Goal: Navigation & Orientation: Find specific page/section

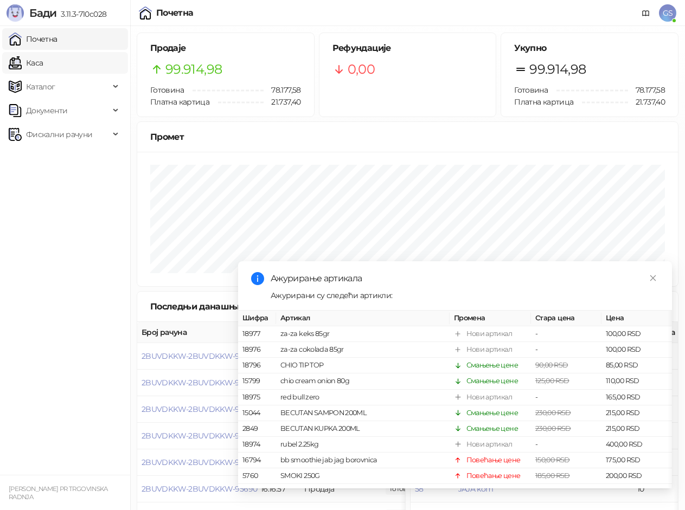
click at [43, 68] on link "Каса" at bounding box center [26, 63] width 34 height 22
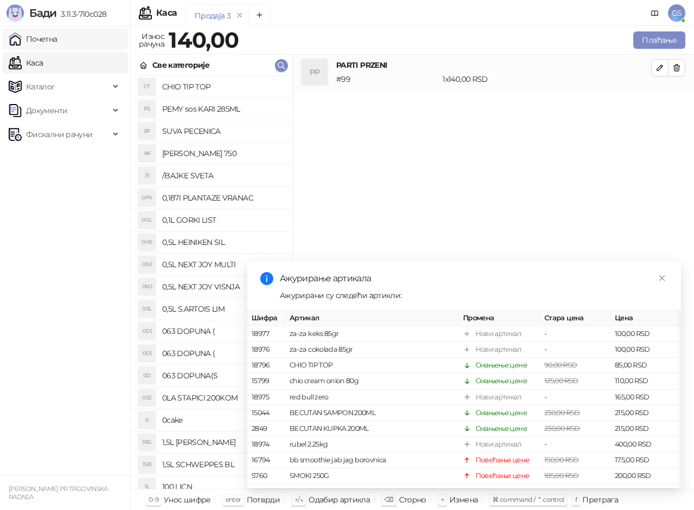
click at [57, 41] on link "Почетна" at bounding box center [33, 39] width 49 height 22
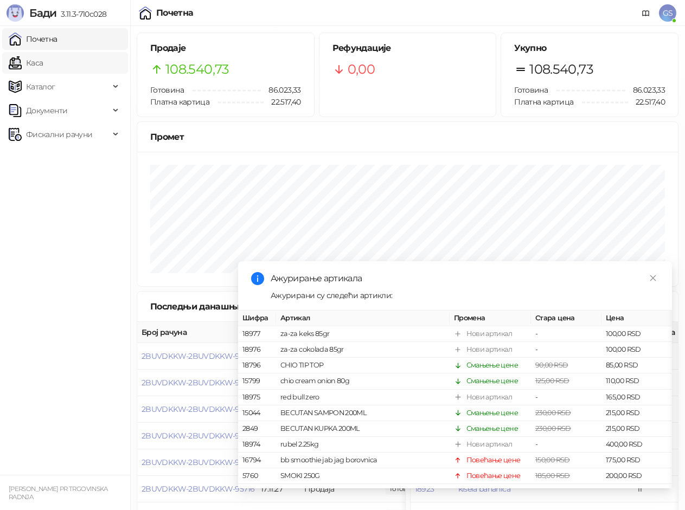
drag, startPoint x: 33, startPoint y: 37, endPoint x: 40, endPoint y: 56, distance: 20.7
click at [34, 37] on link "Почетна" at bounding box center [33, 39] width 49 height 22
click at [57, 40] on link "Почетна" at bounding box center [33, 39] width 49 height 22
click at [43, 62] on link "Каса" at bounding box center [26, 63] width 34 height 22
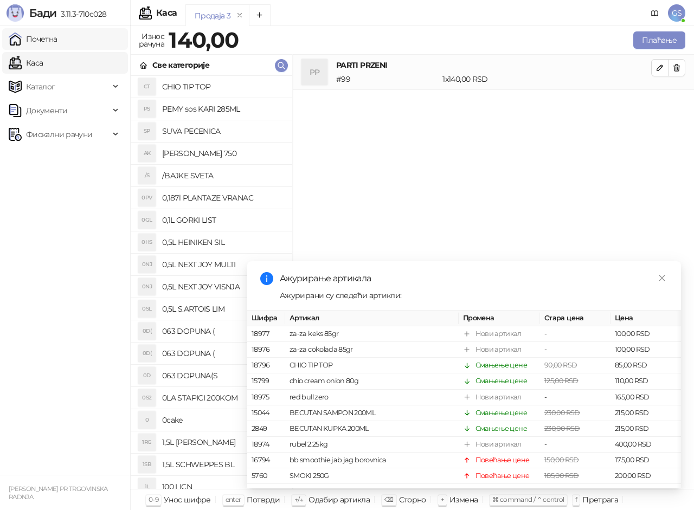
click at [57, 40] on link "Почетна" at bounding box center [33, 39] width 49 height 22
